Goal: Task Accomplishment & Management: Manage account settings

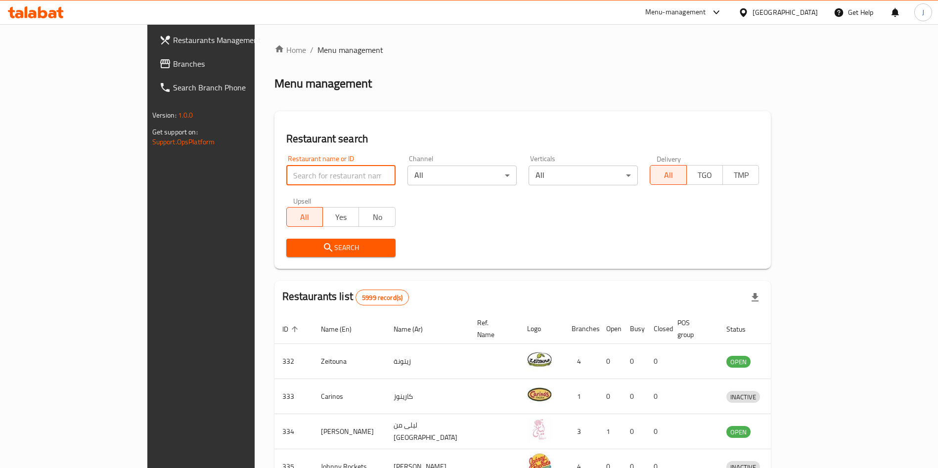
click at [308, 171] on input "search" at bounding box center [340, 176] width 109 height 20
type input "crust"
click button "Search" at bounding box center [340, 248] width 109 height 18
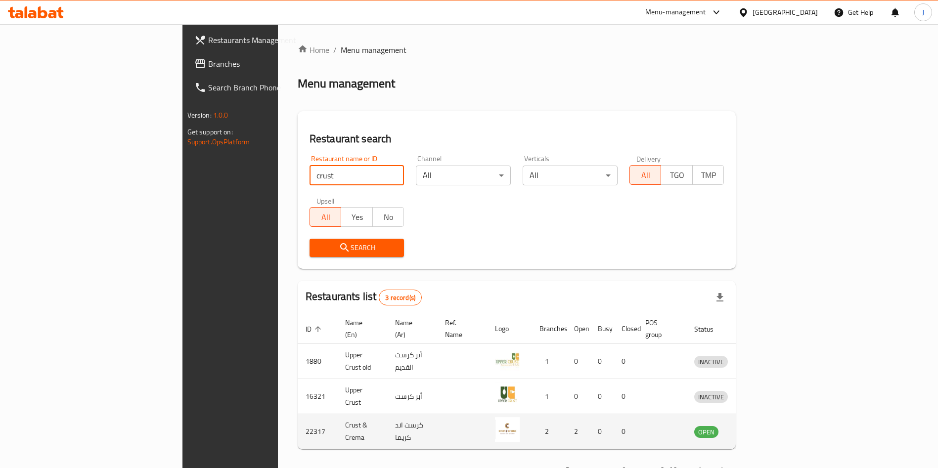
click at [766, 426] on link "enhanced table" at bounding box center [757, 432] width 18 height 12
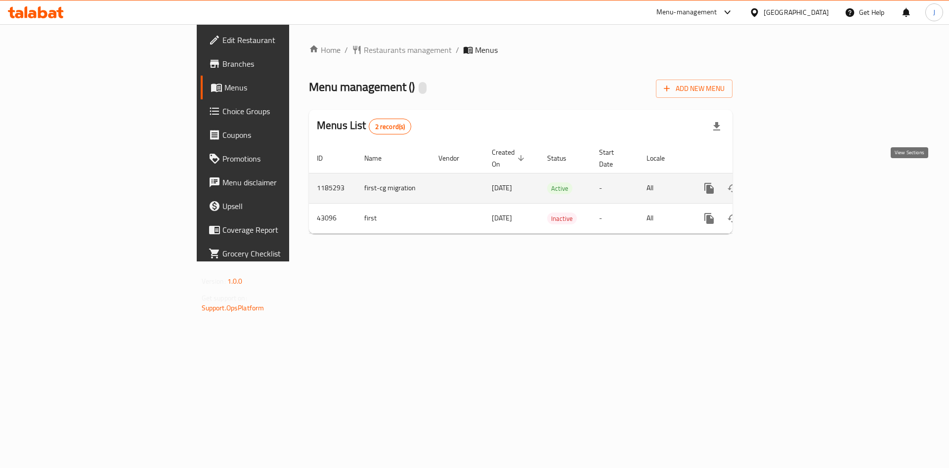
click at [787, 182] on icon "enhanced table" at bounding box center [781, 188] width 12 height 12
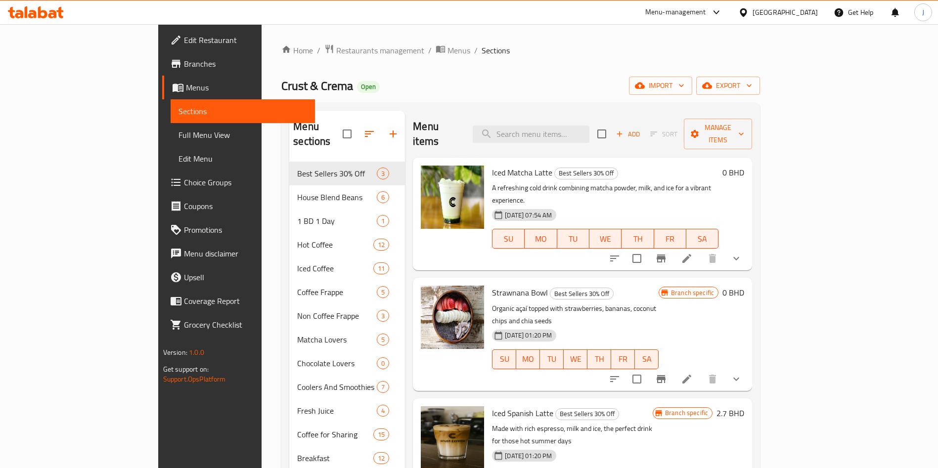
click at [441, 162] on div at bounding box center [452, 214] width 71 height 105
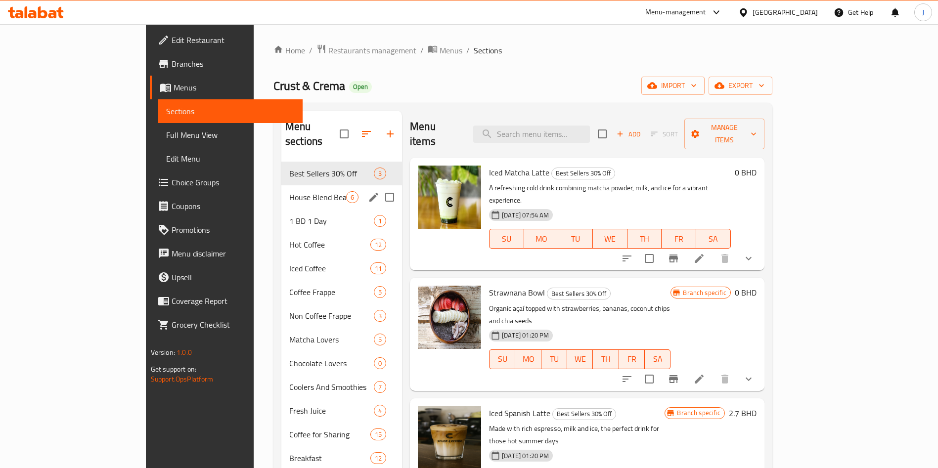
click at [281, 189] on div "House Blend Beans 6" at bounding box center [341, 197] width 121 height 24
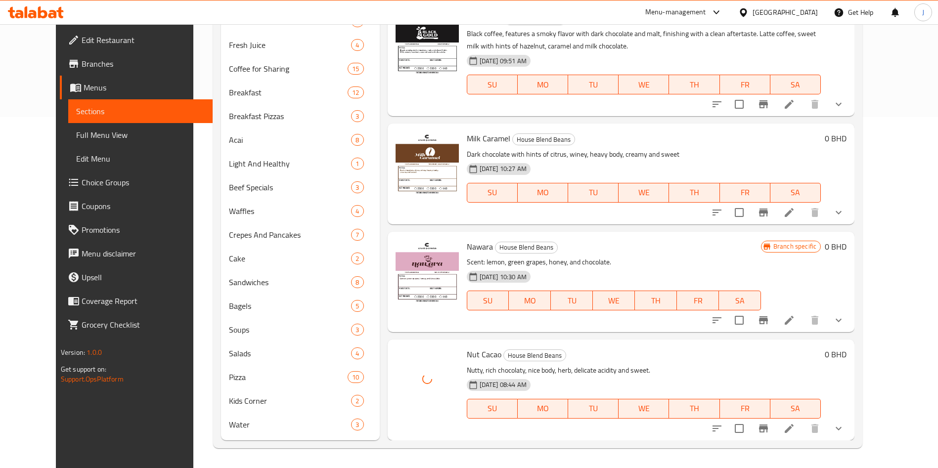
scroll to position [4, 0]
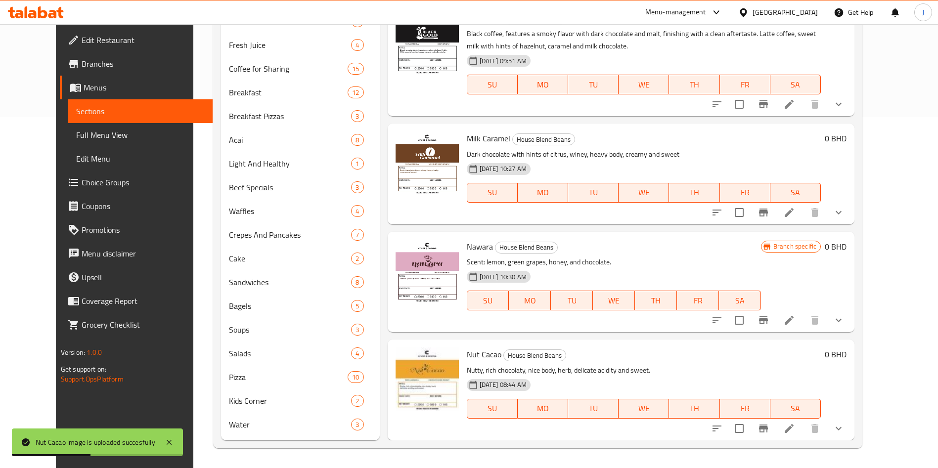
click at [76, 157] on span "Edit Menu" at bounding box center [140, 159] width 129 height 12
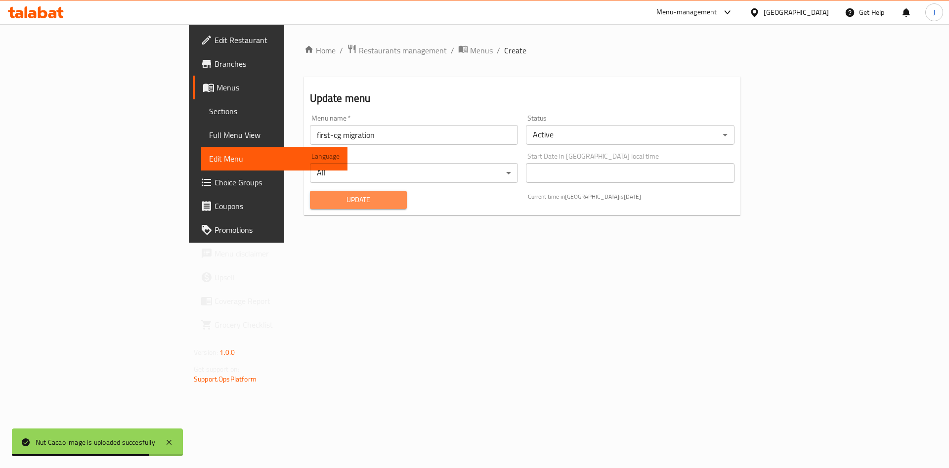
click at [318, 194] on span "Update" at bounding box center [359, 200] width 82 height 12
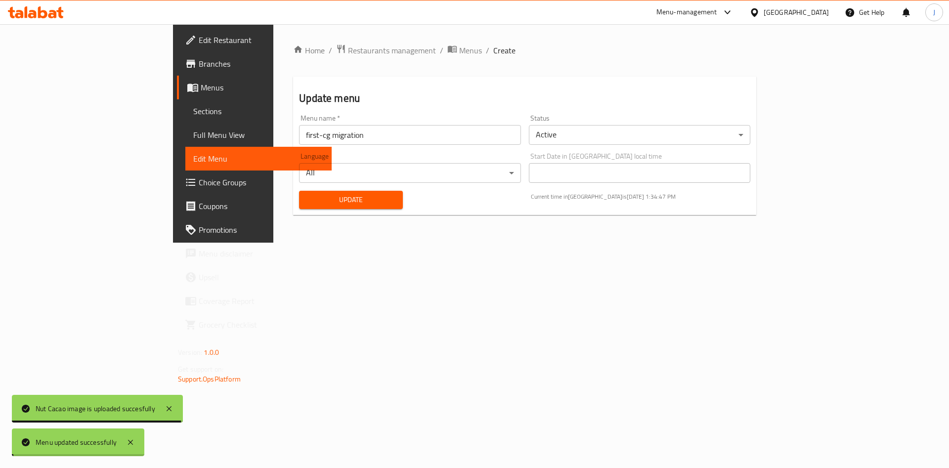
click at [307, 194] on span "Update" at bounding box center [351, 200] width 88 height 12
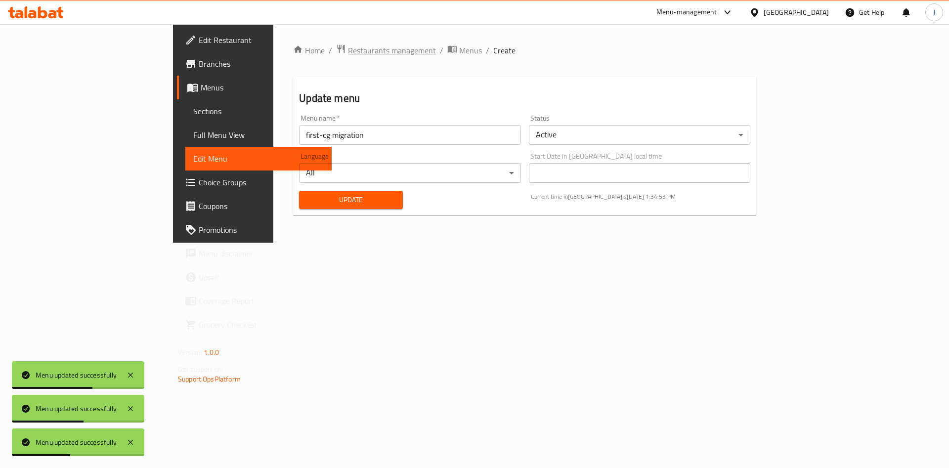
click at [348, 52] on span "Restaurants management" at bounding box center [392, 51] width 88 height 12
